Goal: Information Seeking & Learning: Learn about a topic

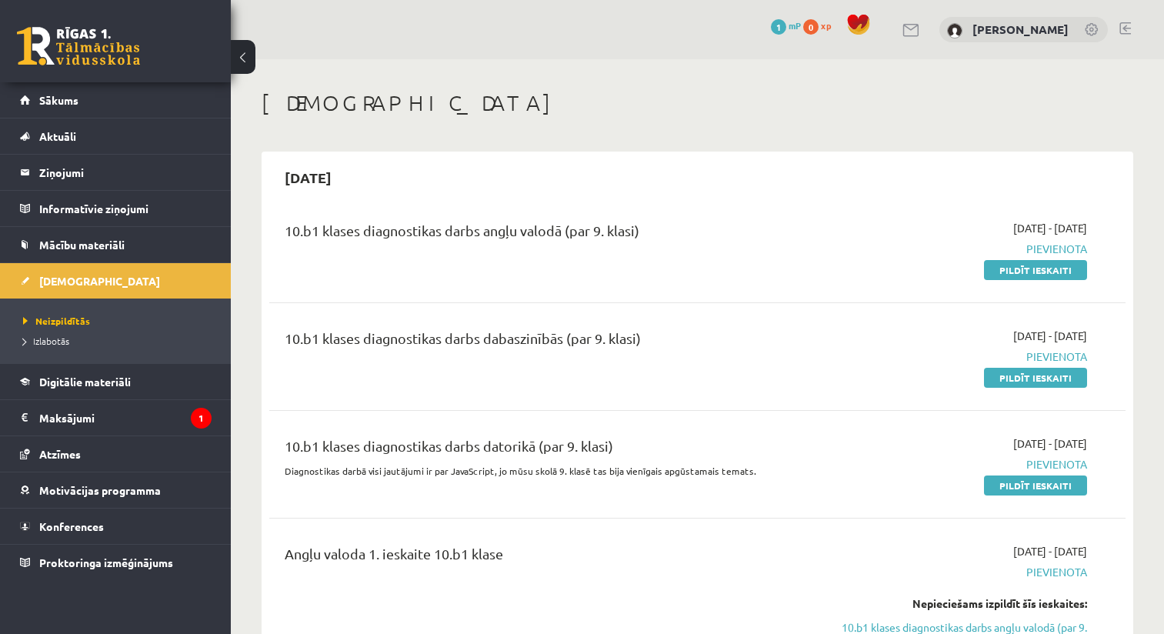
scroll to position [1, 0]
click at [1052, 265] on link "Pildīt ieskaiti" at bounding box center [1035, 269] width 103 height 20
click at [348, 324] on div "10.b1 klases diagnostikas darbs dabaszinībās (par 9. klasi) [DATE] - [DATE] [GE…" at bounding box center [697, 356] width 856 height 88
click at [152, 102] on link "Sākums" at bounding box center [116, 99] width 192 height 35
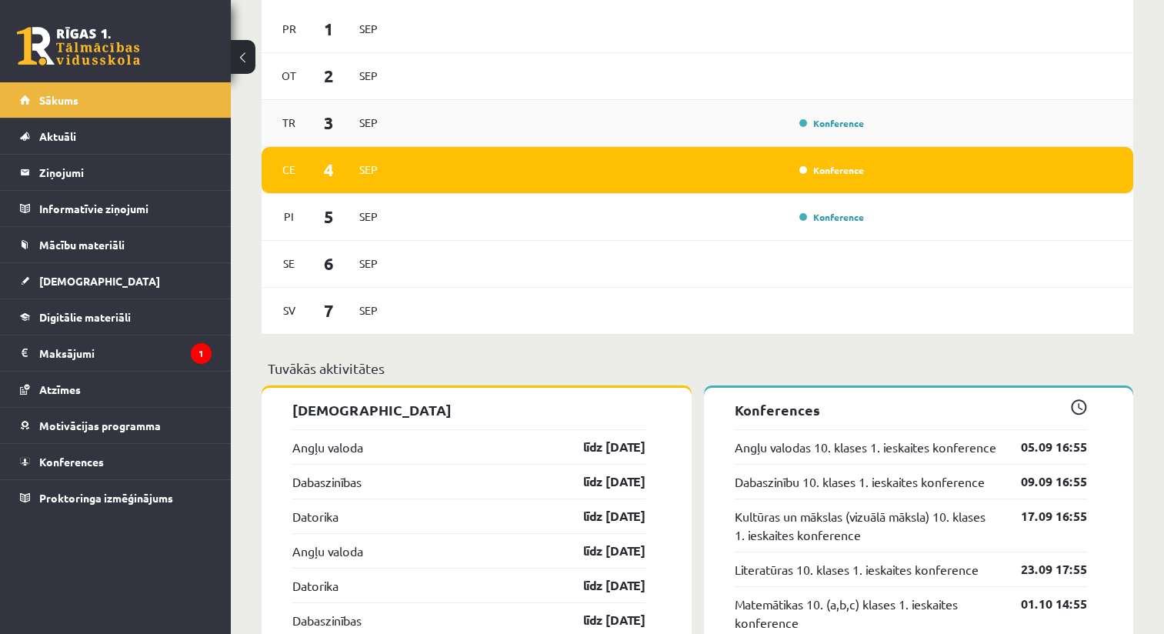
scroll to position [896, 0]
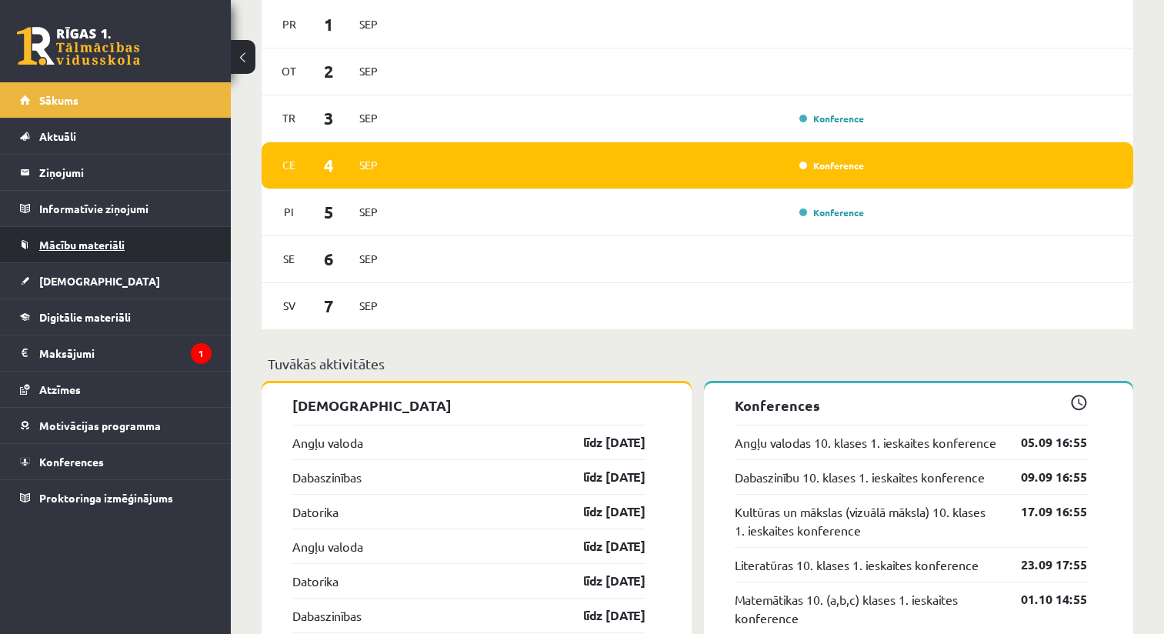
click at [122, 228] on link "Mācību materiāli" at bounding box center [116, 244] width 192 height 35
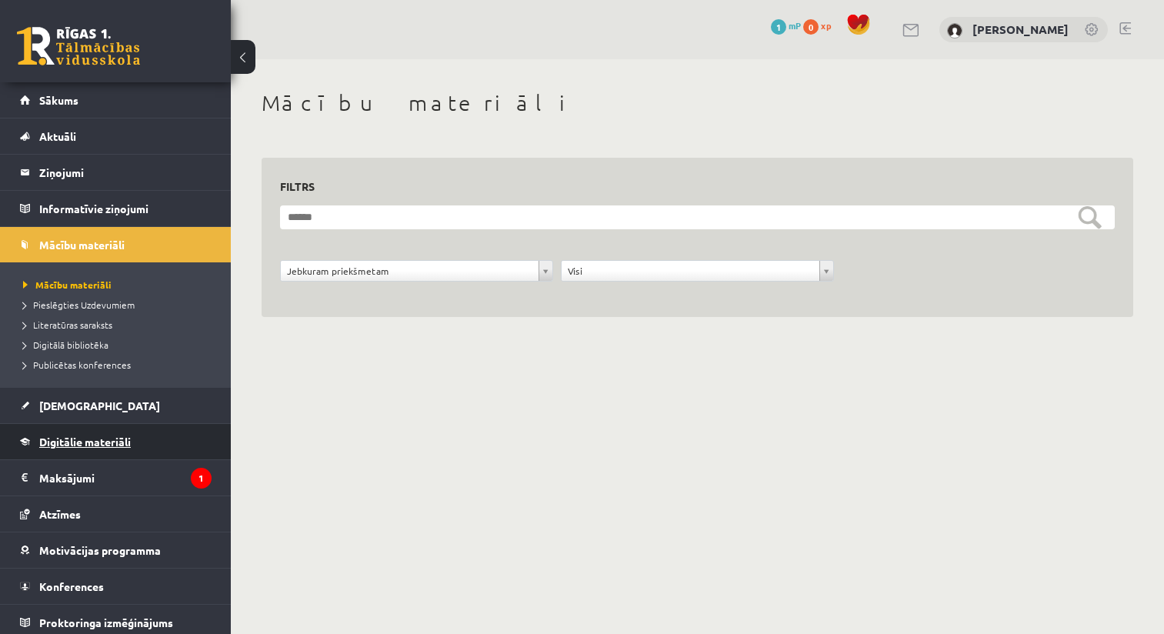
click at [127, 444] on span "Digitālie materiāli" at bounding box center [85, 442] width 92 height 14
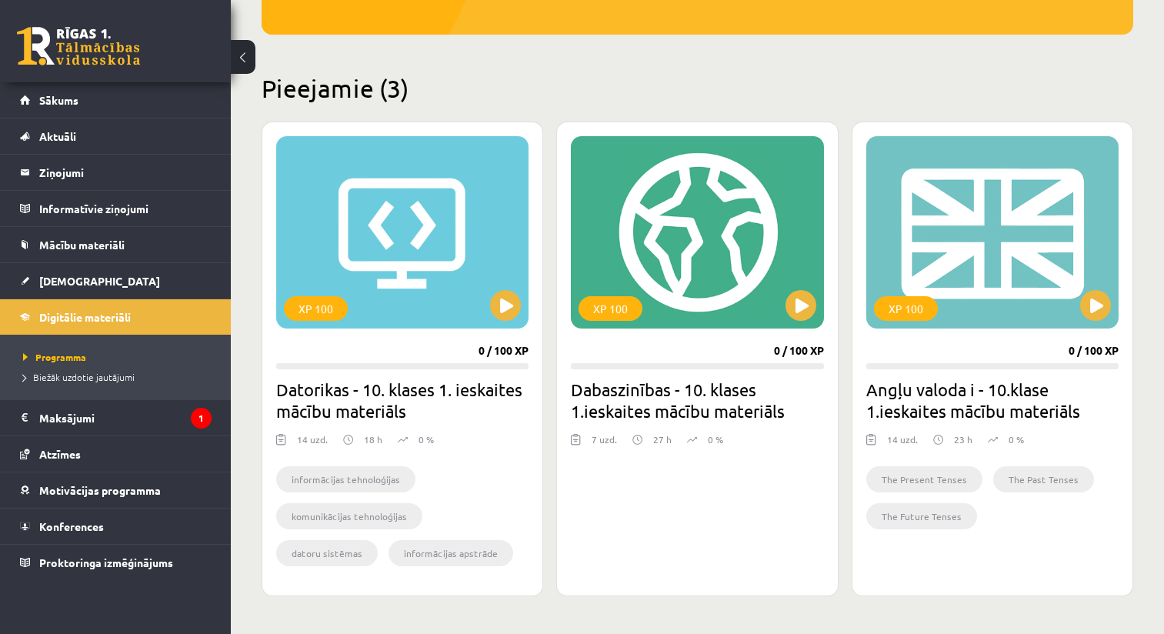
scroll to position [326, 0]
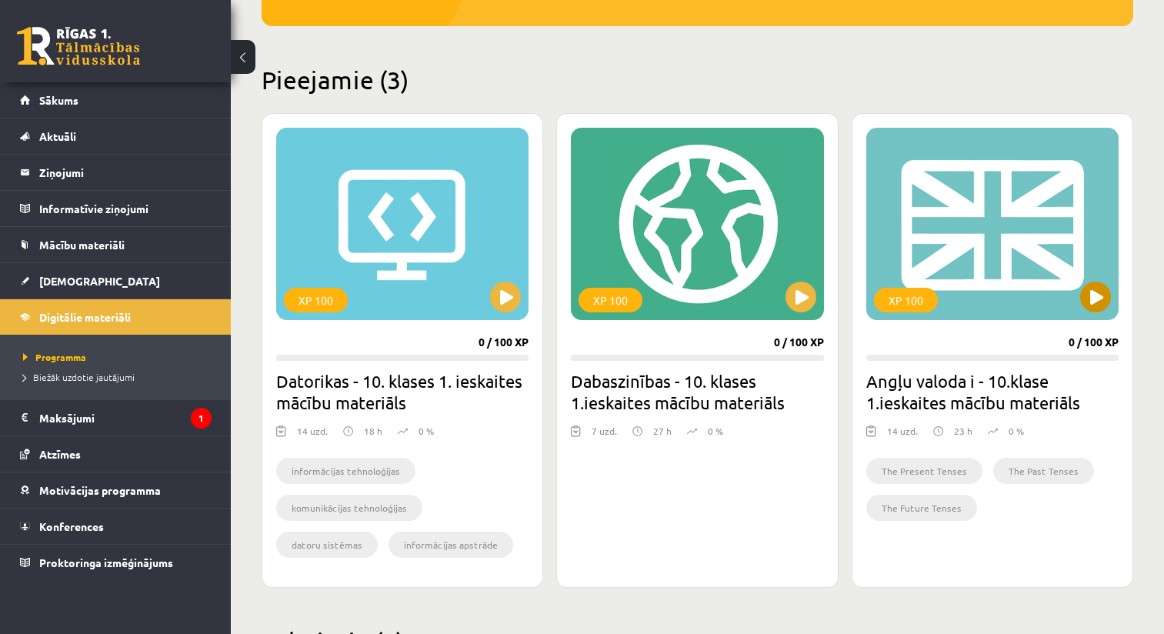
click at [1109, 305] on button at bounding box center [1095, 297] width 31 height 31
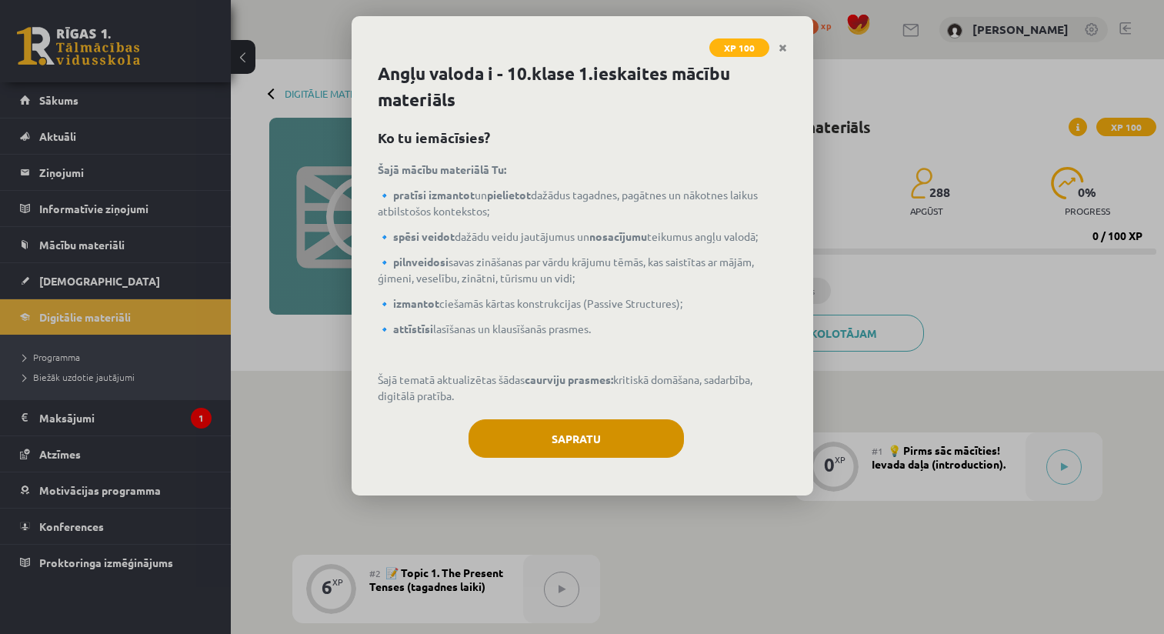
click at [590, 442] on button "Sapratu" at bounding box center [576, 438] width 215 height 38
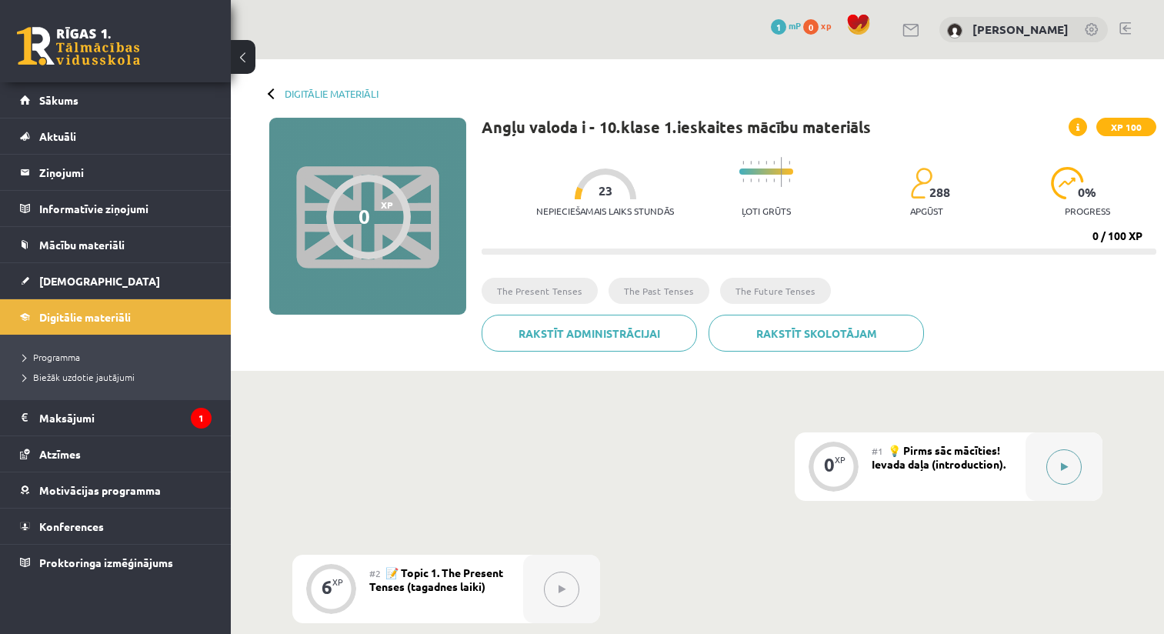
click at [1067, 459] on button at bounding box center [1064, 466] width 35 height 35
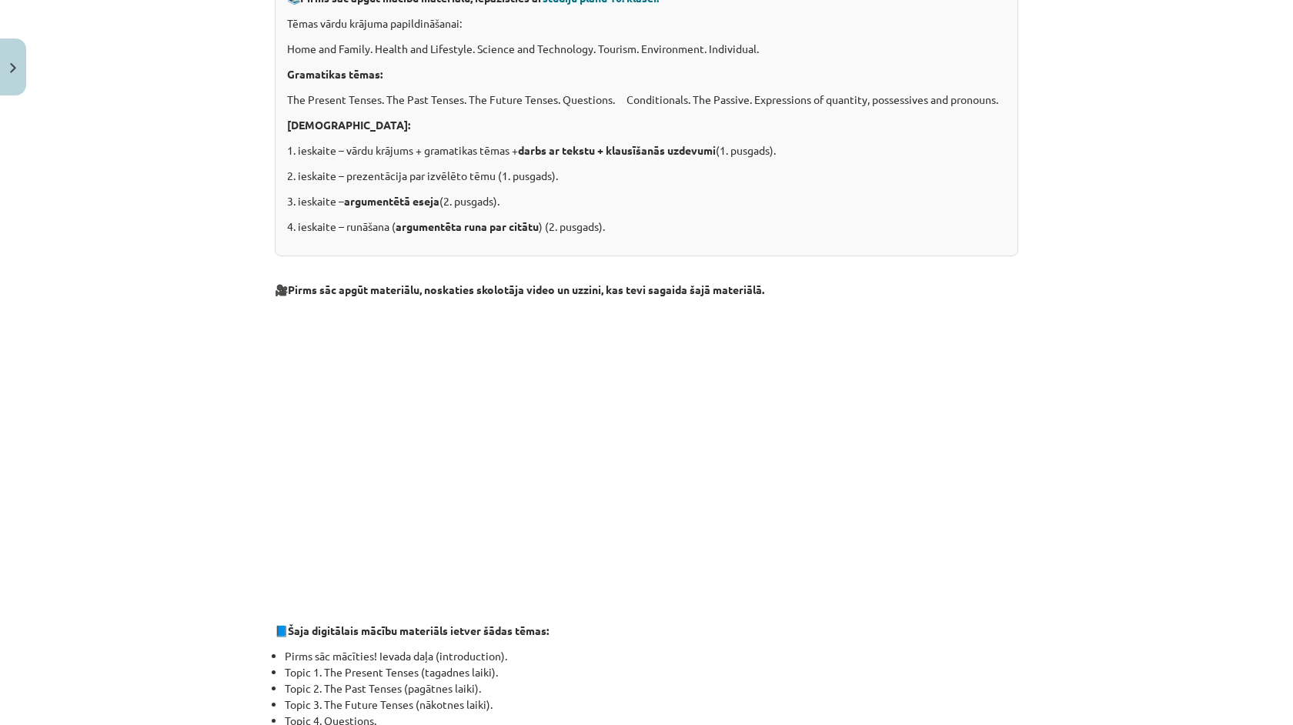
scroll to position [509, 0]
